Goal: Task Accomplishment & Management: Manage account settings

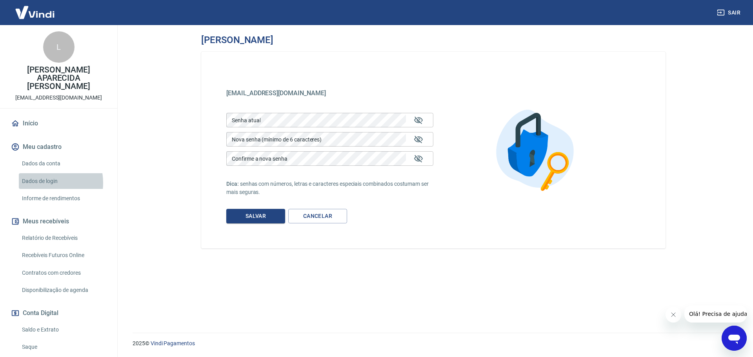
click at [45, 175] on link "Dados de login" at bounding box center [63, 181] width 89 height 16
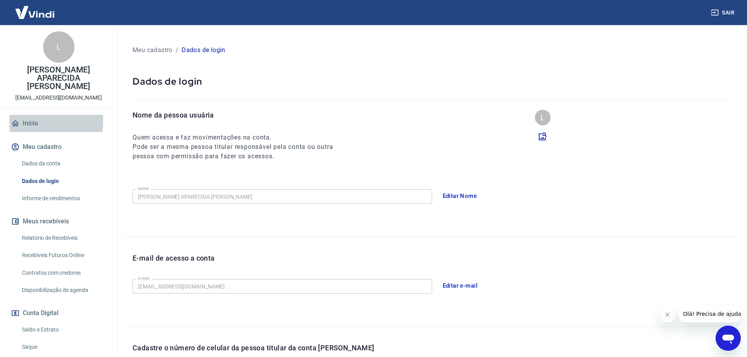
click at [24, 115] on link "Início" at bounding box center [58, 123] width 98 height 17
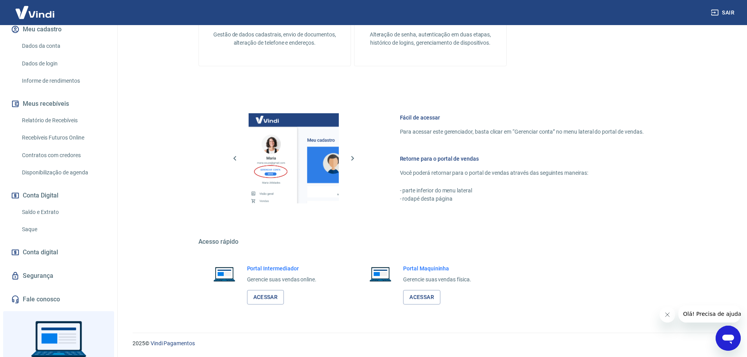
scroll to position [155, 0]
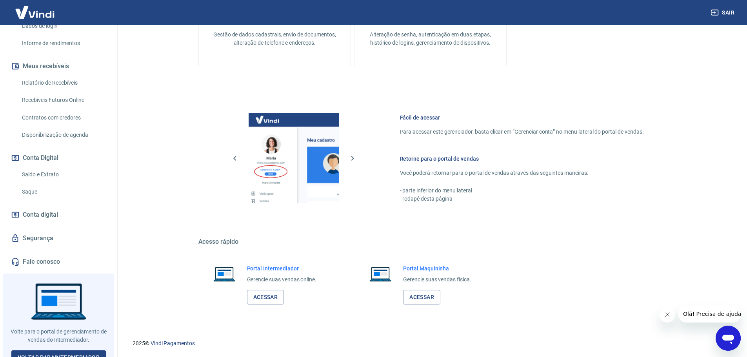
click at [34, 230] on link "Segurança" at bounding box center [58, 238] width 98 height 17
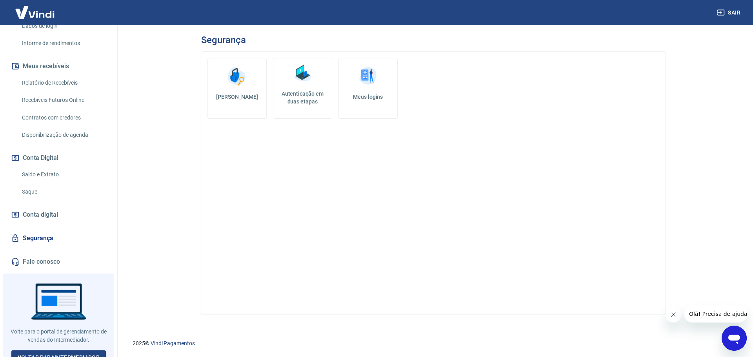
click at [368, 103] on link "Meus logins" at bounding box center [368, 88] width 59 height 61
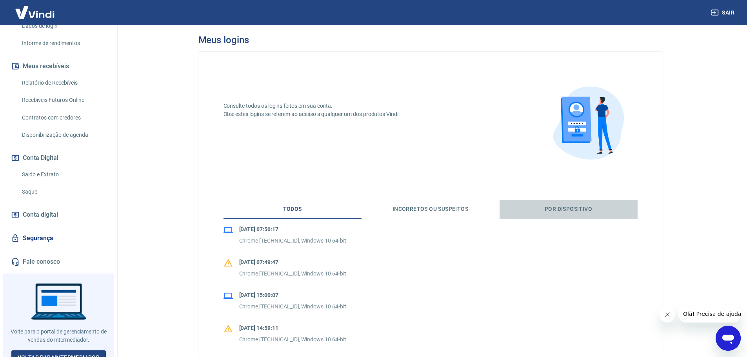
click at [539, 211] on button "Por dispositivo" at bounding box center [569, 209] width 138 height 19
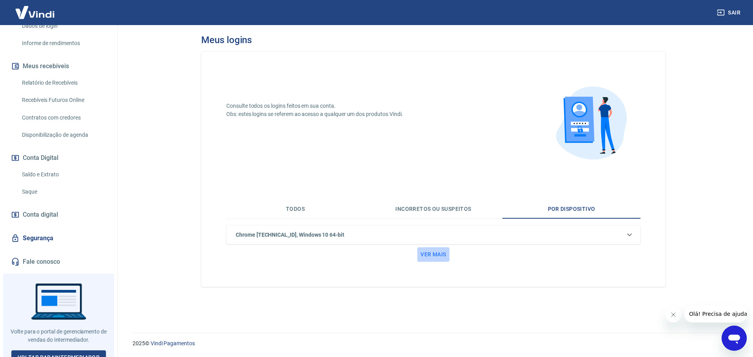
click at [422, 255] on button "Ver mais" at bounding box center [433, 255] width 32 height 15
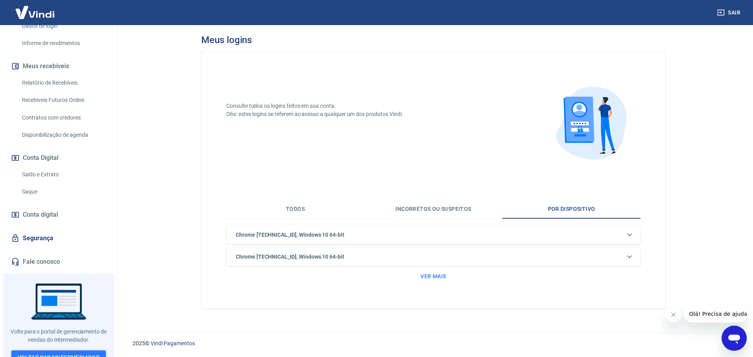
click at [53, 351] on link "Voltar para Intermediador" at bounding box center [58, 358] width 95 height 15
